Goal: Task Accomplishment & Management: Use online tool/utility

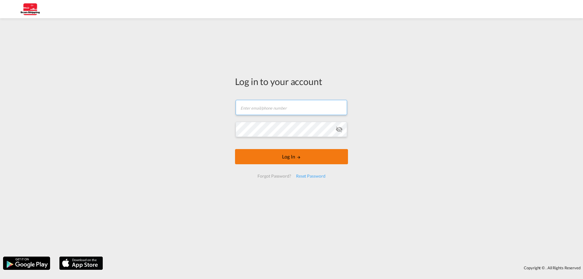
type input "[EMAIL_ADDRESS][DOMAIN_NAME]"
click at [295, 159] on form "[EMAIL_ADDRESS][DOMAIN_NAME] Password field is required Log In Forgot Password?…" at bounding box center [291, 139] width 113 height 90
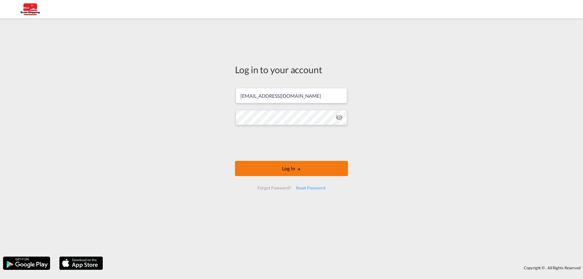
click at [291, 167] on button "Log In" at bounding box center [291, 168] width 113 height 15
